Goal: Information Seeking & Learning: Learn about a topic

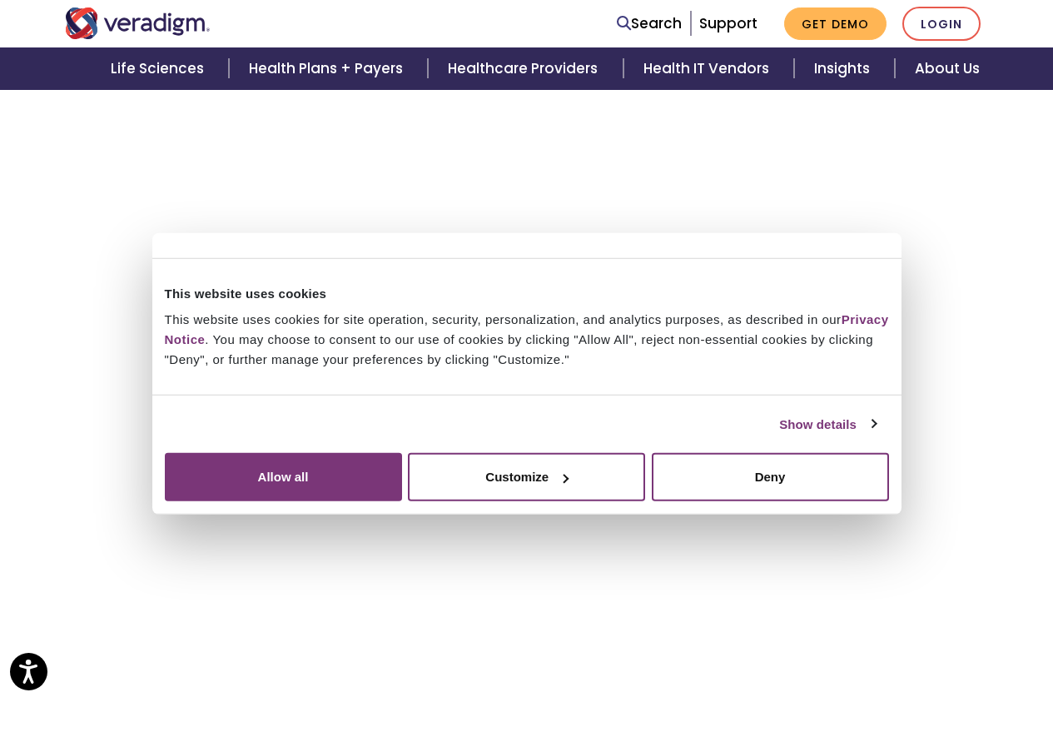
scroll to position [4218, 0]
click at [402, 501] on button "Allow all" at bounding box center [283, 477] width 237 height 48
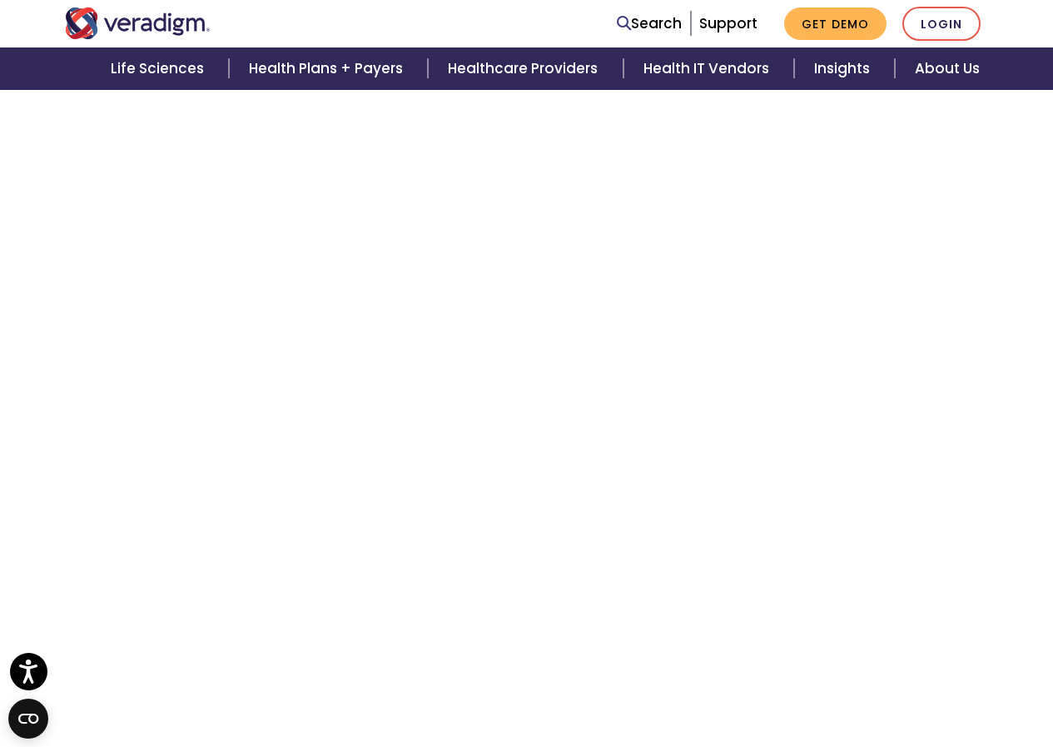
scroll to position [3059, 0]
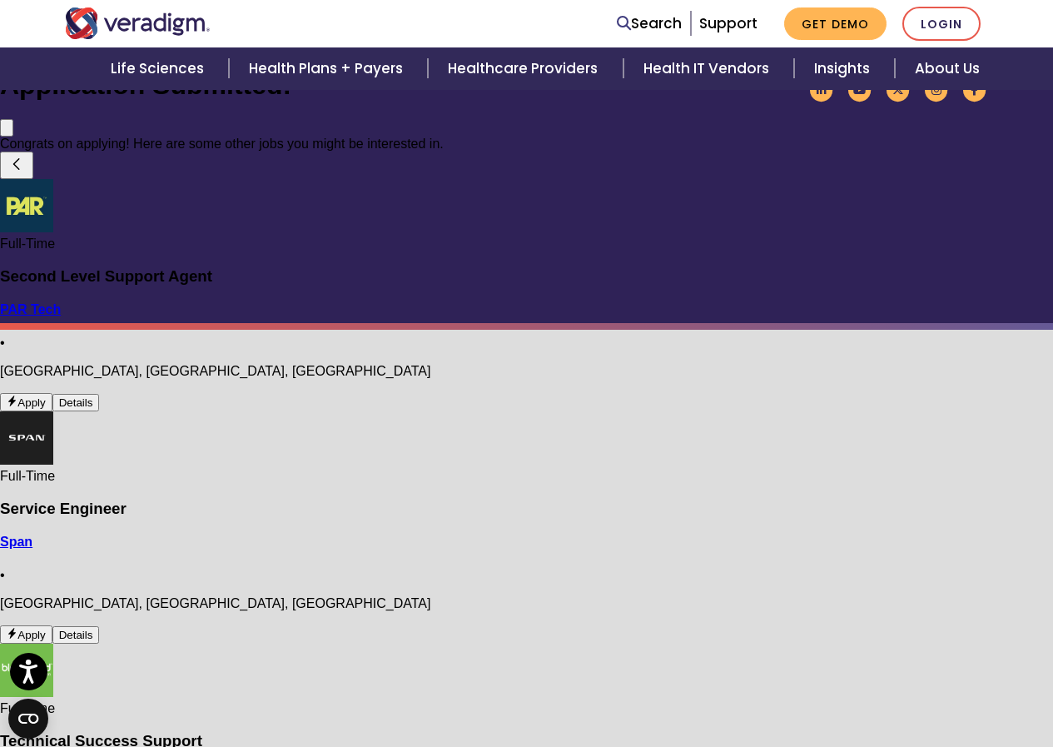
scroll to position [576, 0]
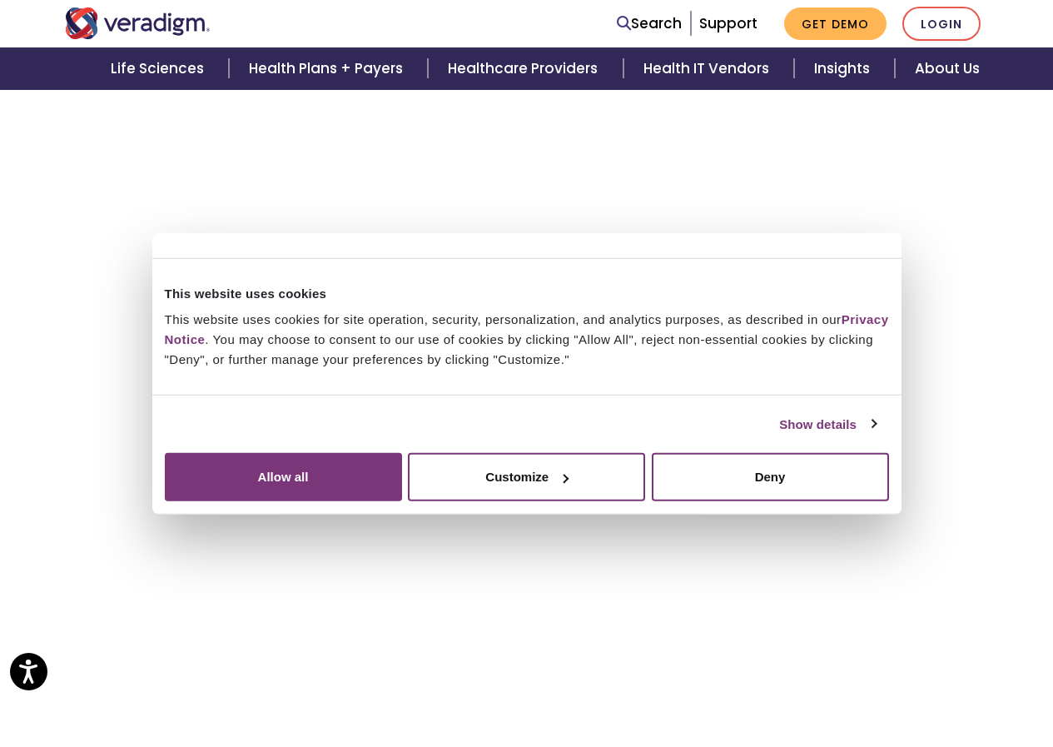
click at [402, 501] on button "Allow all" at bounding box center [283, 477] width 237 height 48
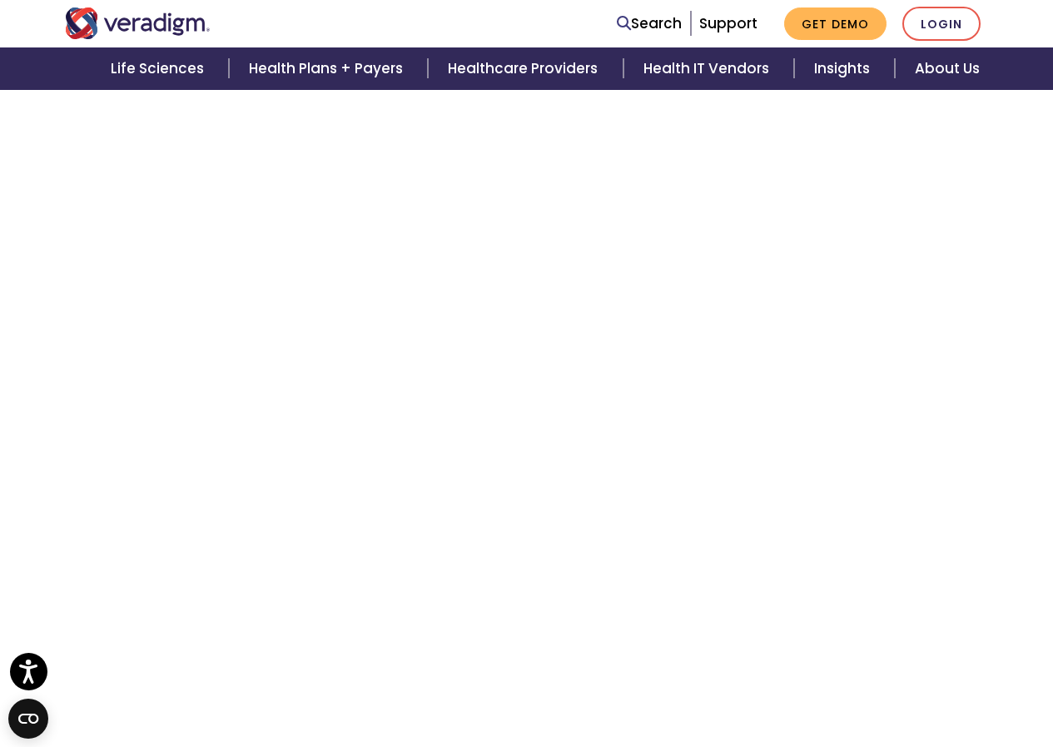
scroll to position [4000, 0]
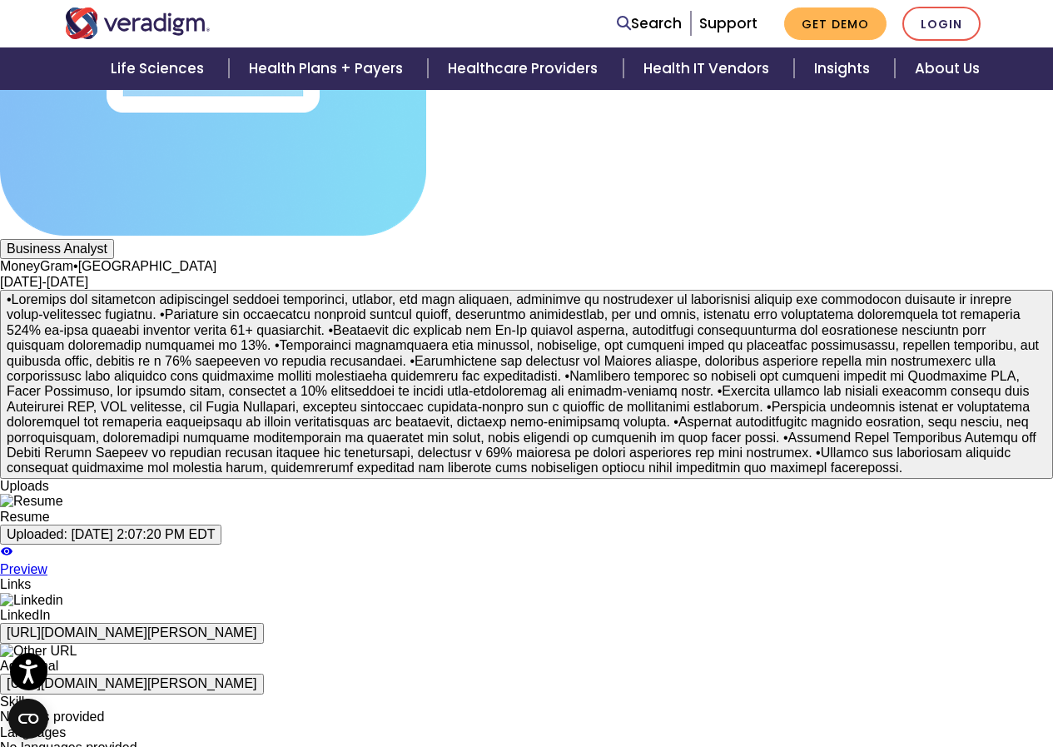
scroll to position [4166, 0]
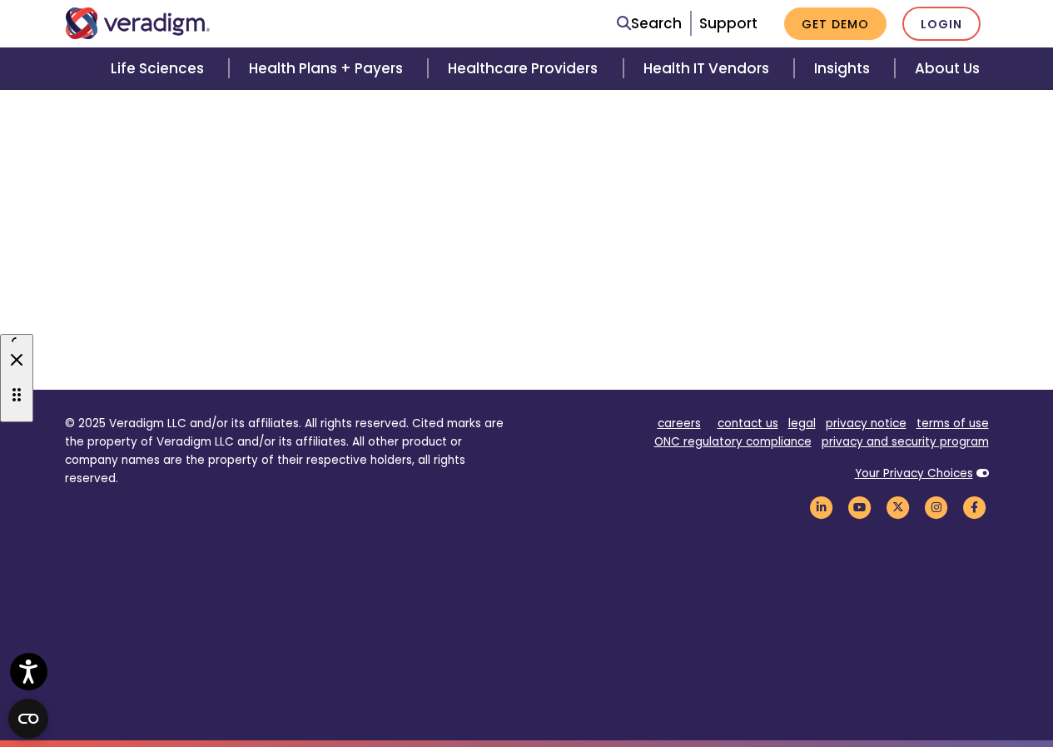
scroll to position [576, 0]
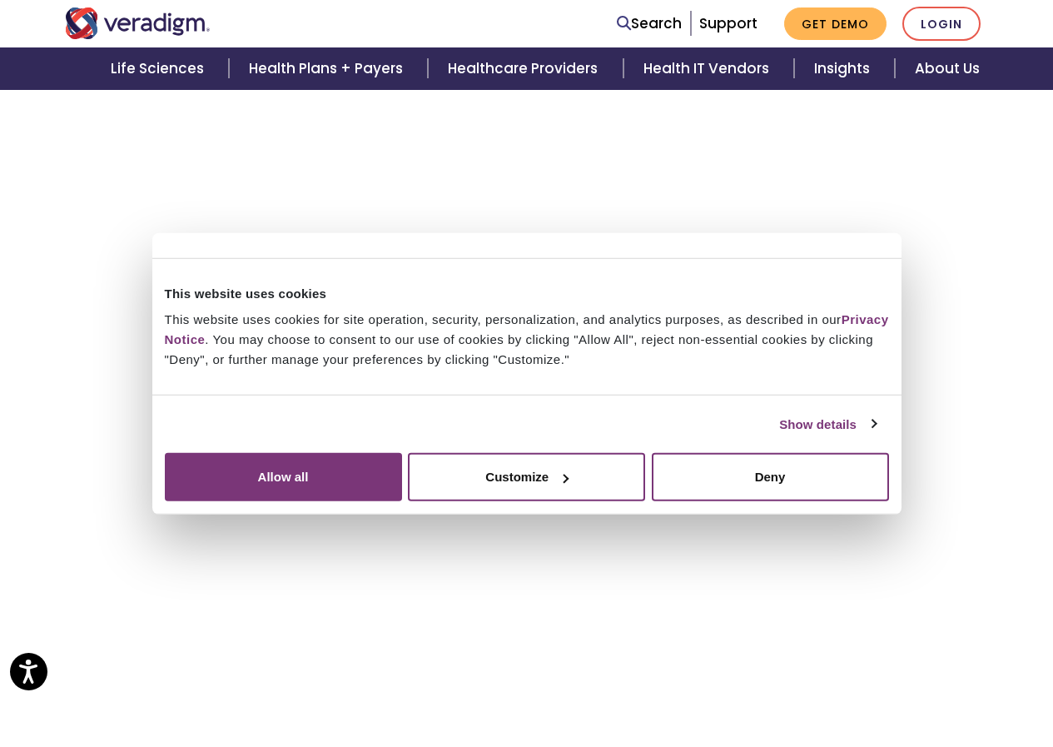
scroll to position [4749, 0]
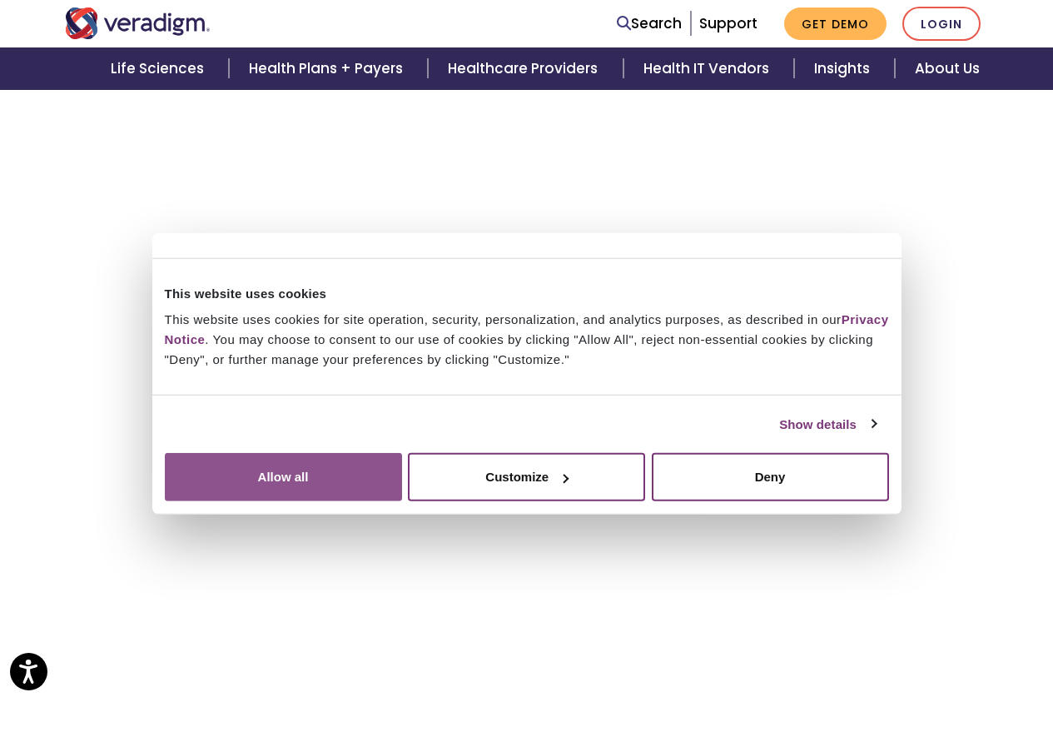
click at [402, 501] on button "Allow all" at bounding box center [283, 477] width 237 height 48
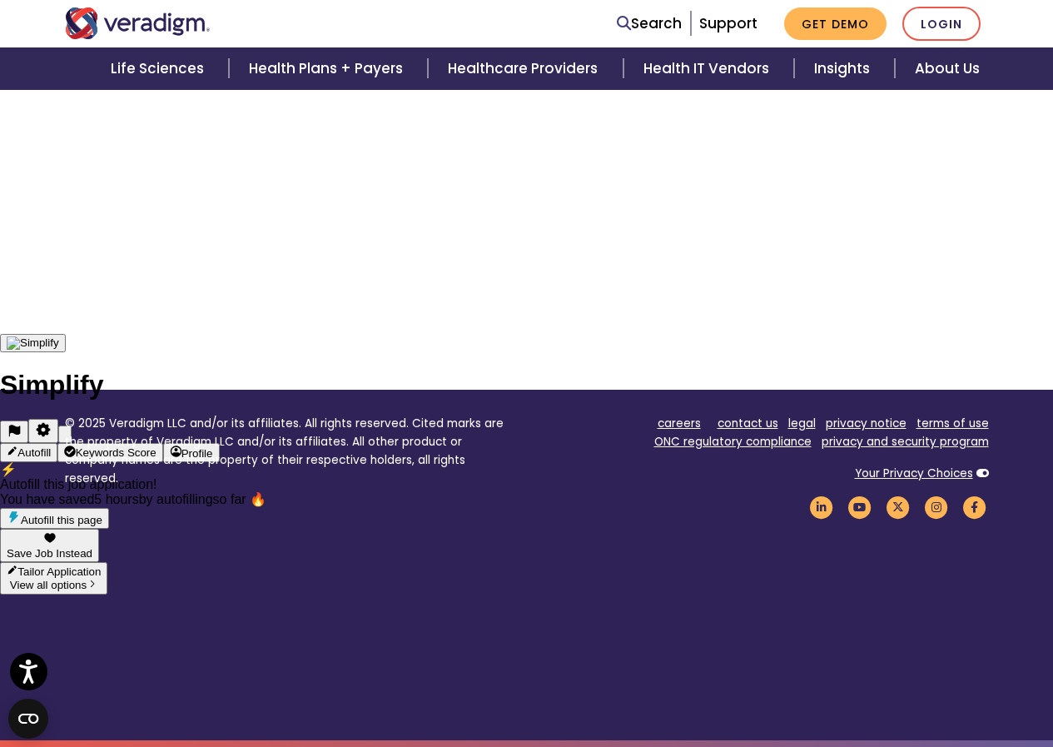
scroll to position [576, 0]
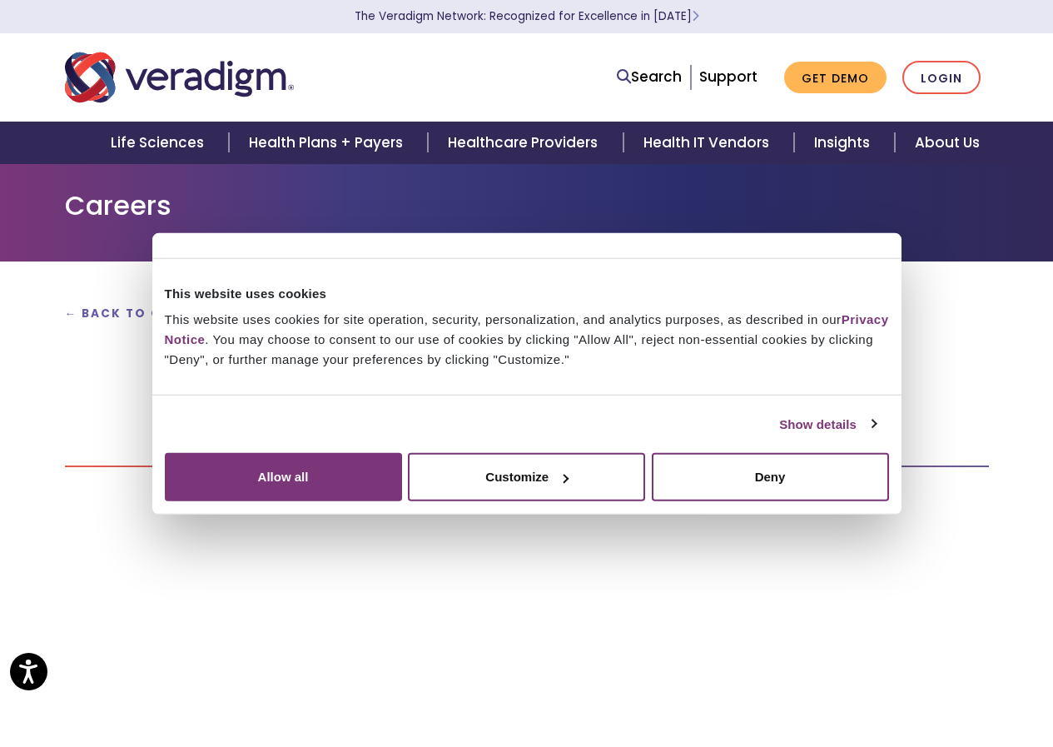
drag, startPoint x: 755, startPoint y: 508, endPoint x: 857, endPoint y: 587, distance: 129.4
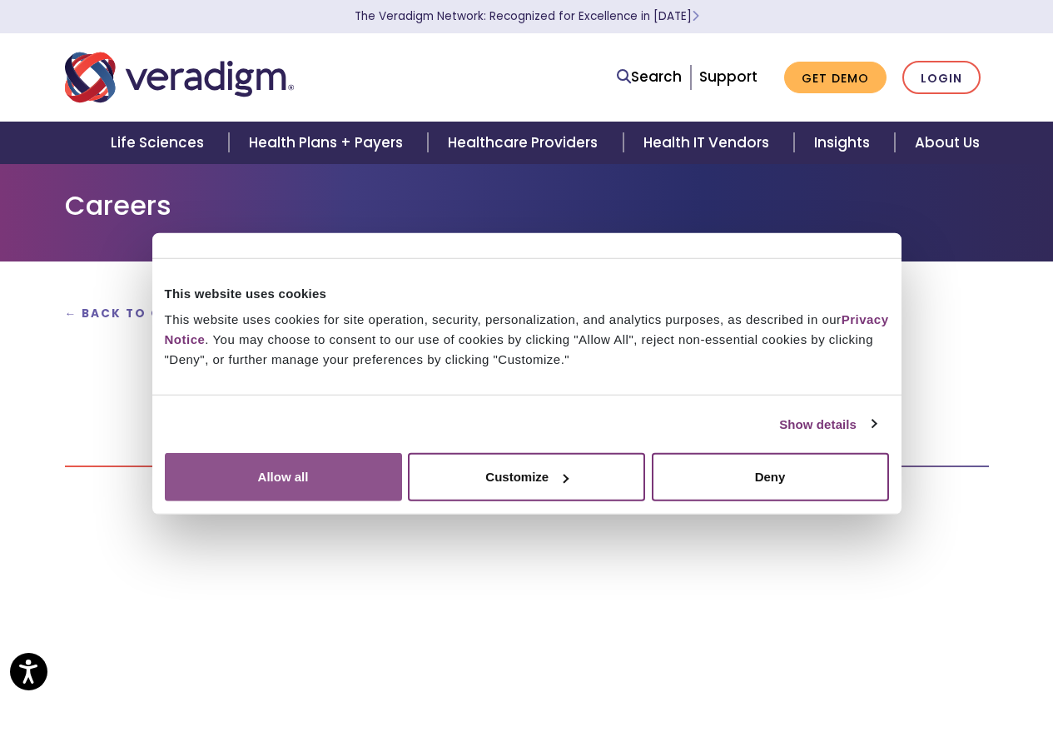
click at [402, 501] on button "Allow all" at bounding box center [283, 477] width 237 height 48
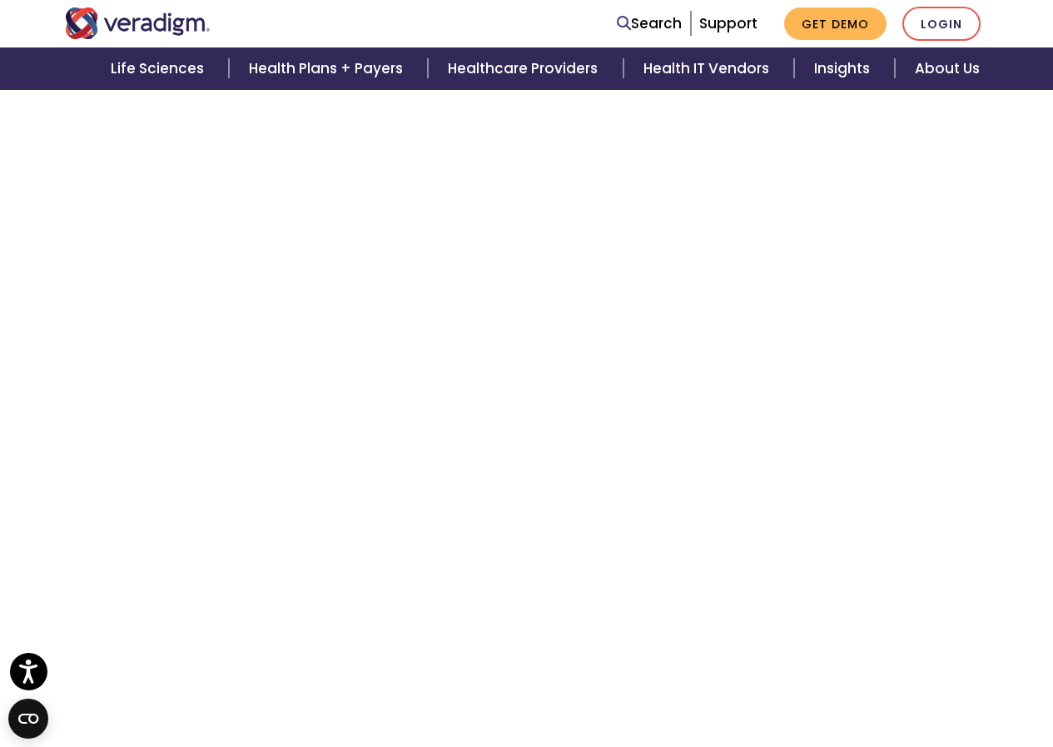
scroll to position [3080, 0]
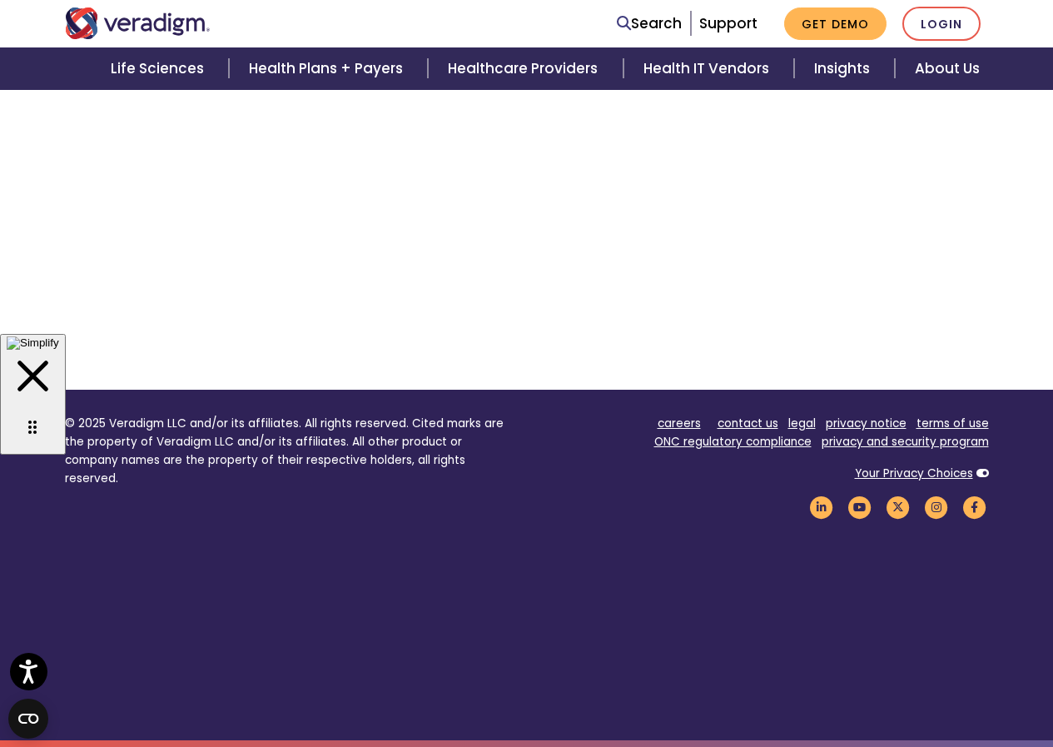
scroll to position [576, 0]
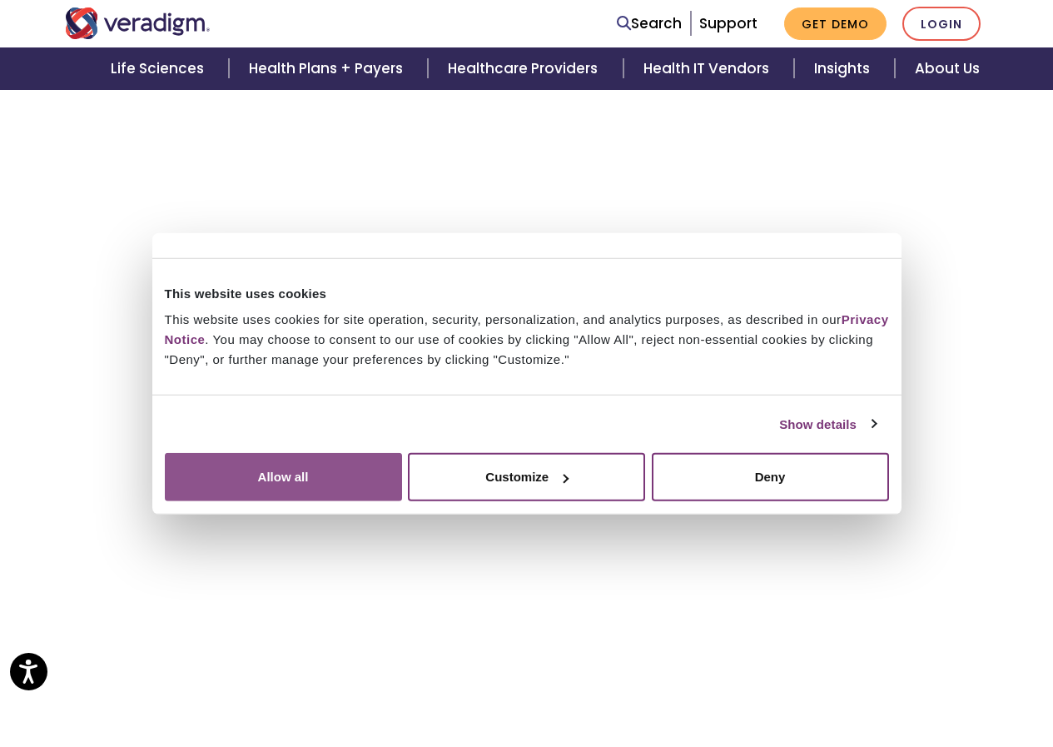
click at [837, 501] on div "Allow all Customize Allow selection Deny" at bounding box center [527, 477] width 724 height 48
click at [402, 501] on button "Allow all" at bounding box center [283, 477] width 237 height 48
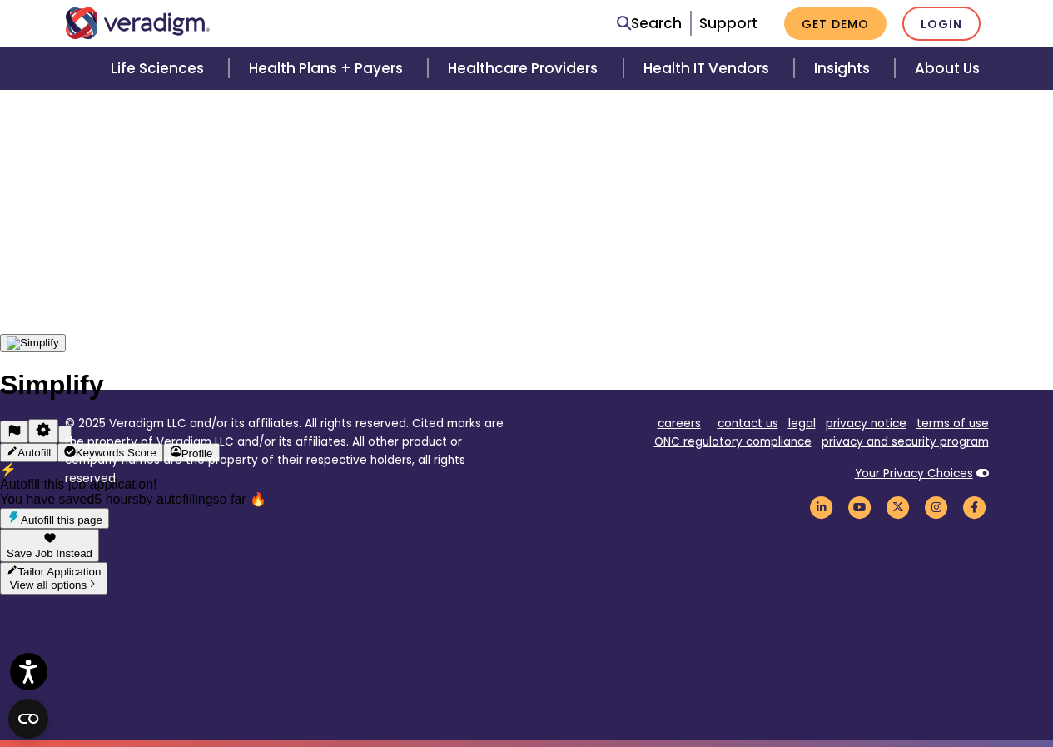
scroll to position [576, 0]
